Goal: Task Accomplishment & Management: Use online tool/utility

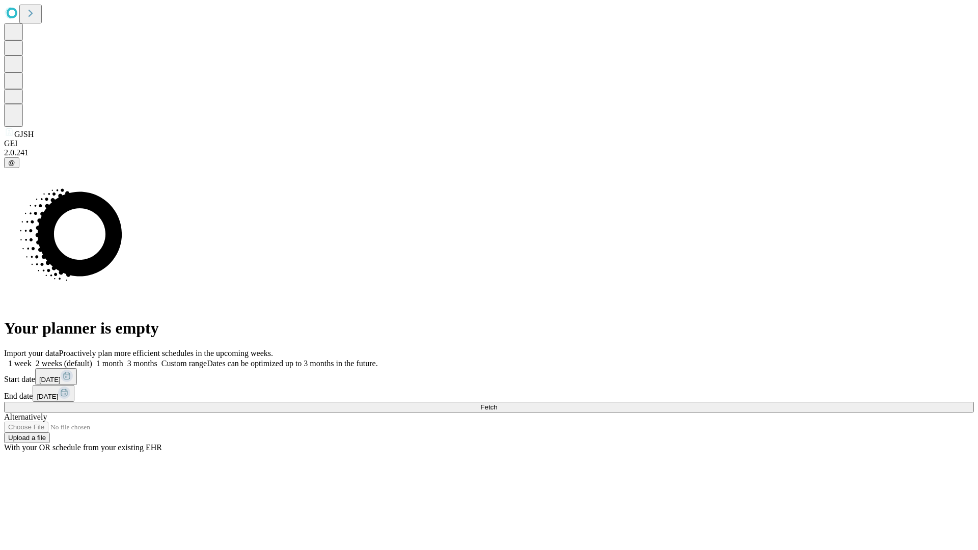
click at [497, 403] on span "Fetch" at bounding box center [488, 407] width 17 height 8
